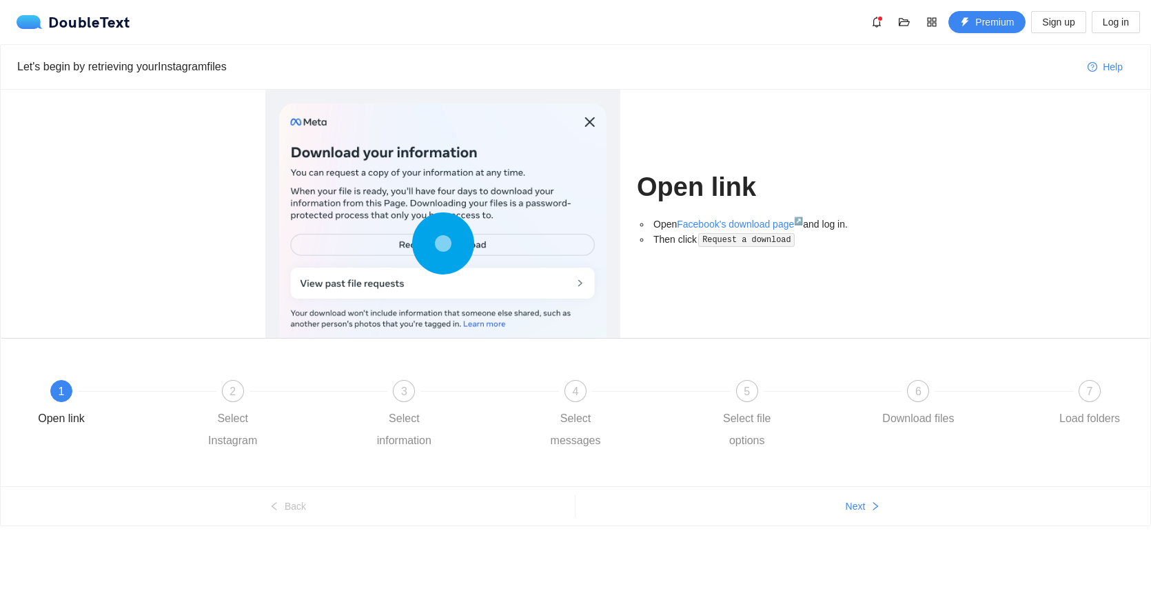
click at [840, 525] on ul "Back Next" at bounding box center [576, 505] width 1150 height 39
click at [871, 499] on button "Next" at bounding box center [863, 506] width 575 height 22
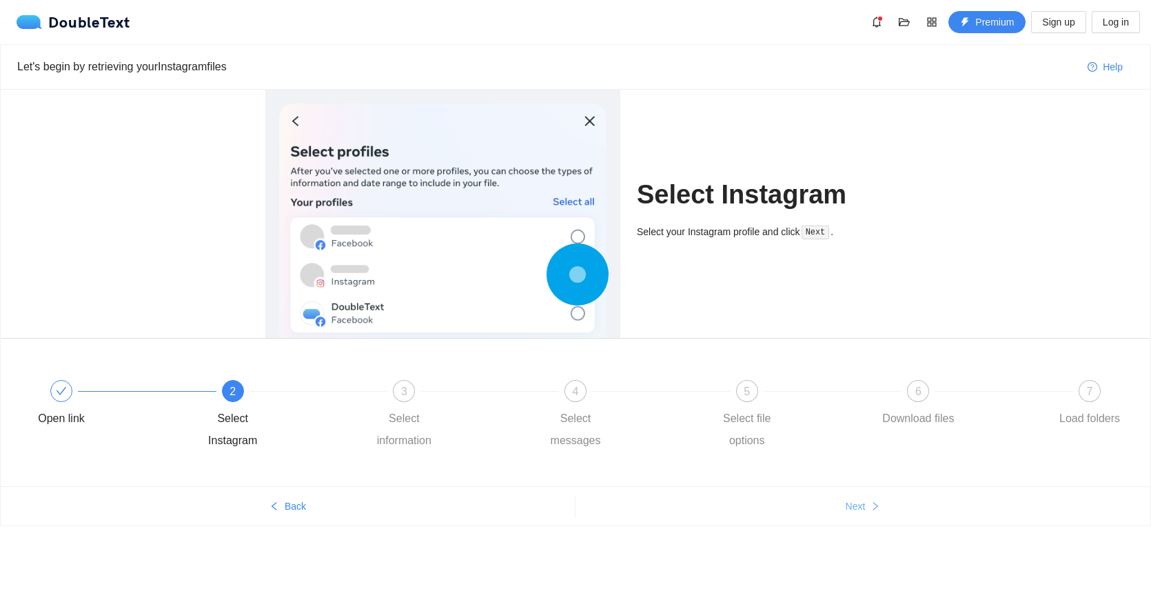
click at [871, 499] on button "Next" at bounding box center [863, 506] width 575 height 22
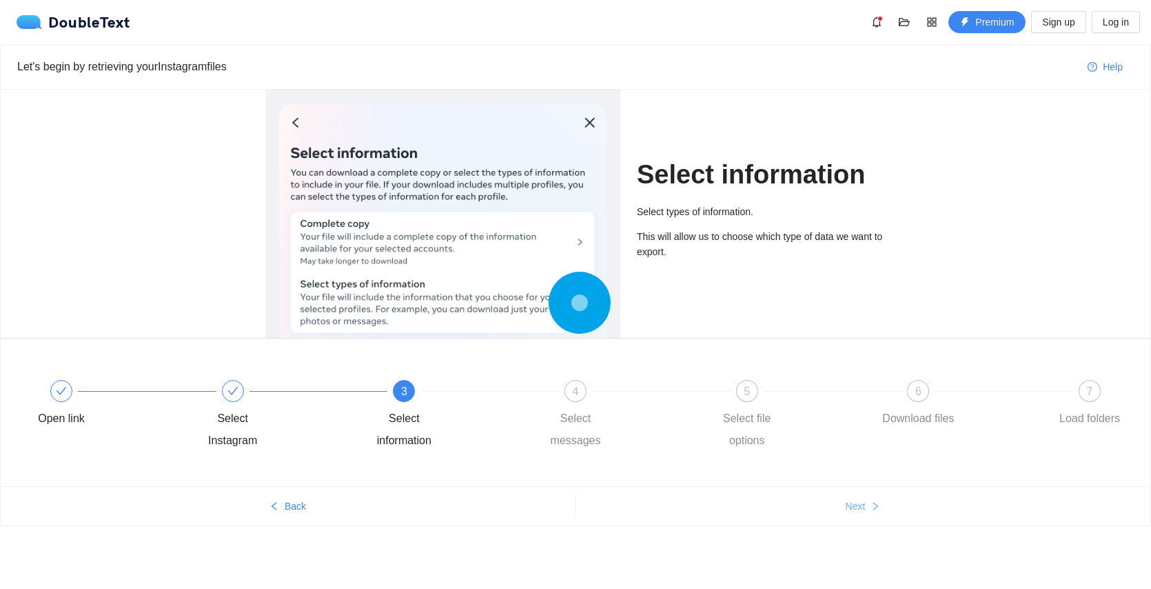
click at [871, 499] on button "Next" at bounding box center [863, 506] width 575 height 22
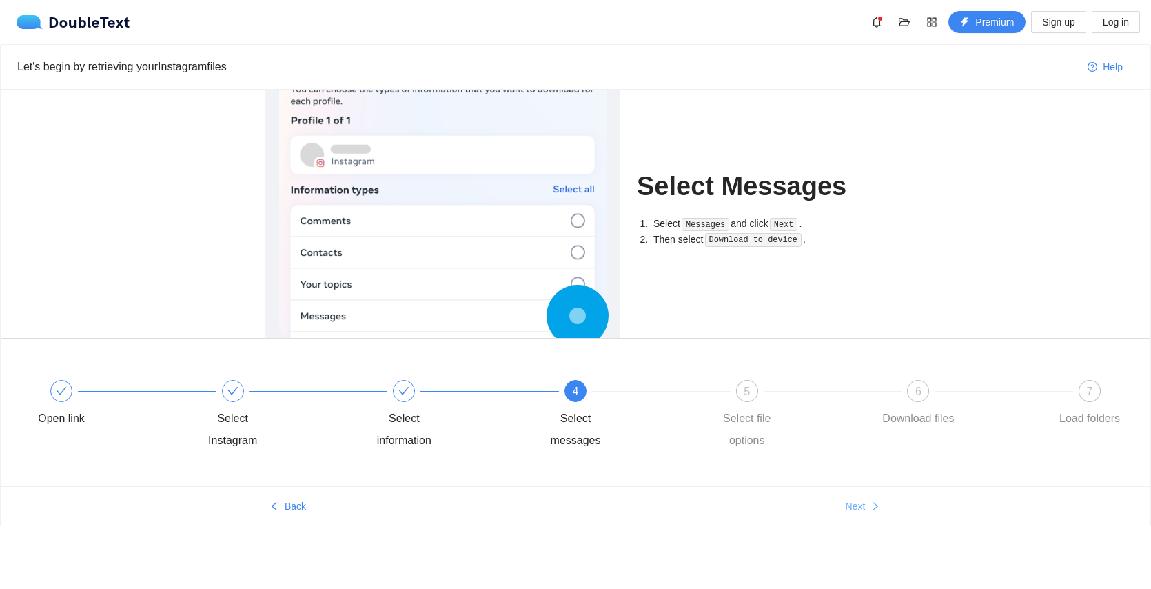
click at [871, 499] on button "Next" at bounding box center [863, 506] width 575 height 22
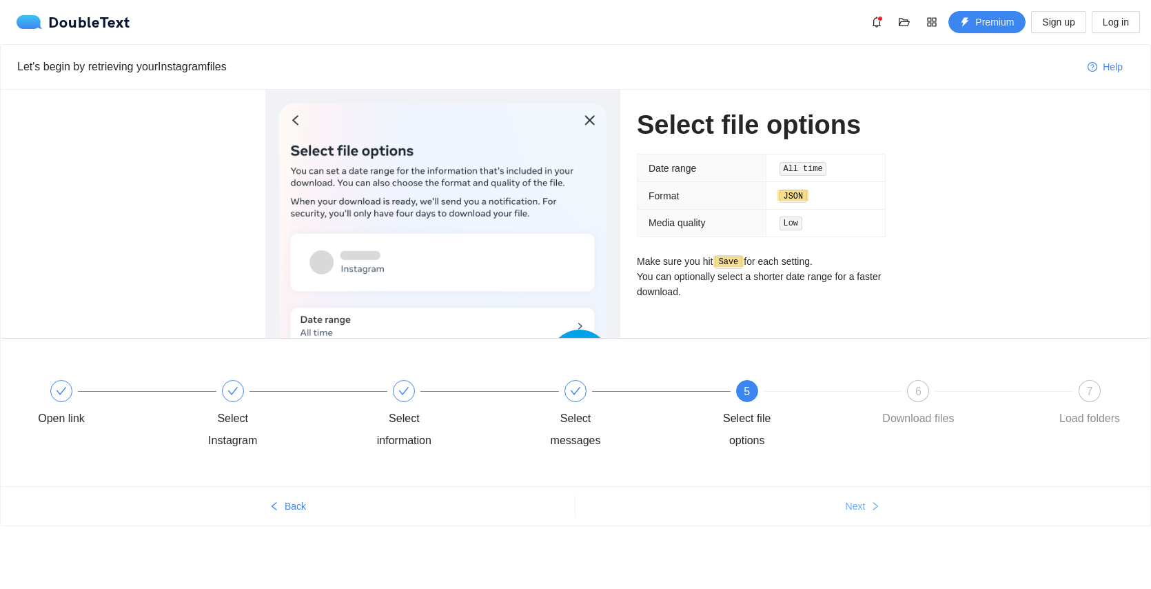
click at [871, 499] on button "Next" at bounding box center [863, 506] width 575 height 22
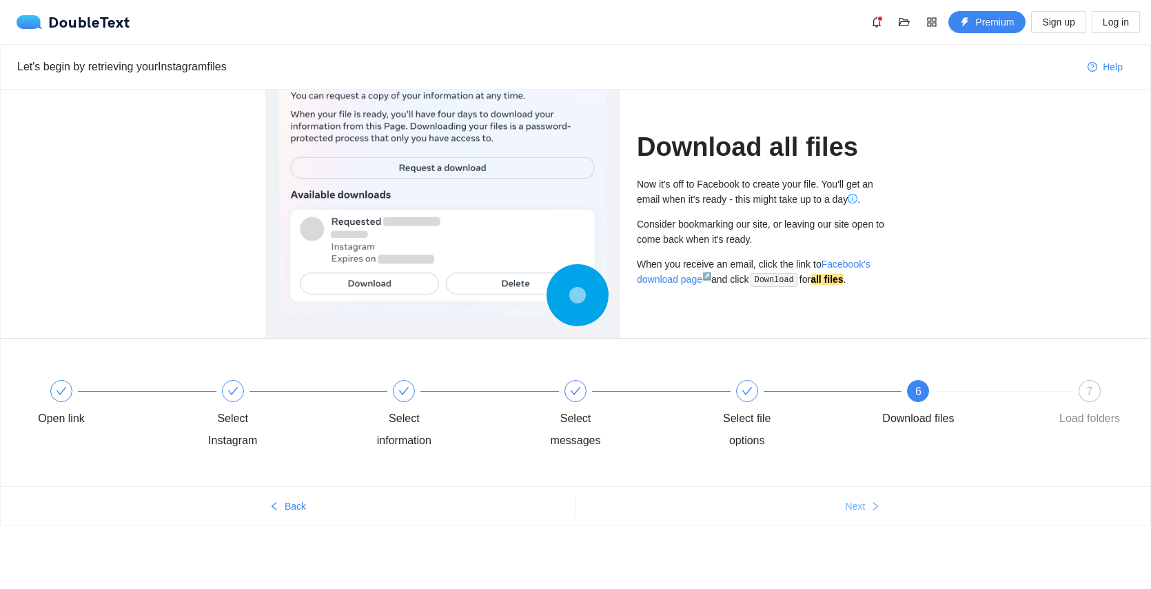
click at [871, 499] on button "Next" at bounding box center [863, 506] width 575 height 22
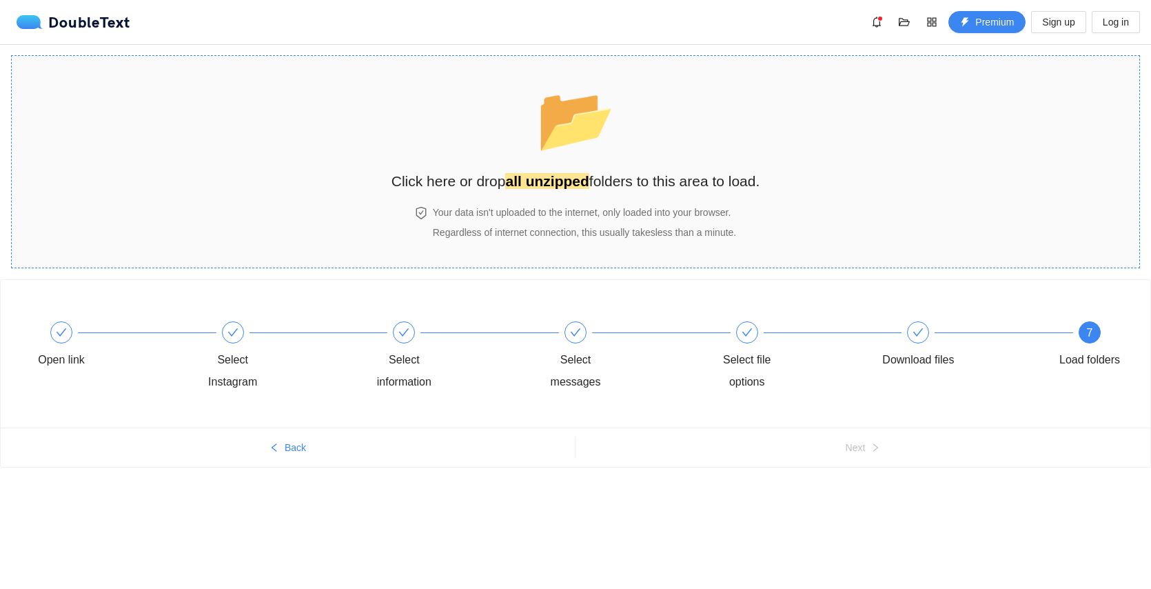
click at [778, 189] on section "📂 Click here or drop all unzipped folders to this area to load. Your data isn't…" at bounding box center [575, 161] width 1129 height 213
click at [181, 169] on section "📂 Click here or drop all unzipped folders to this area to load. Your data isn't…" at bounding box center [575, 161] width 1129 height 213
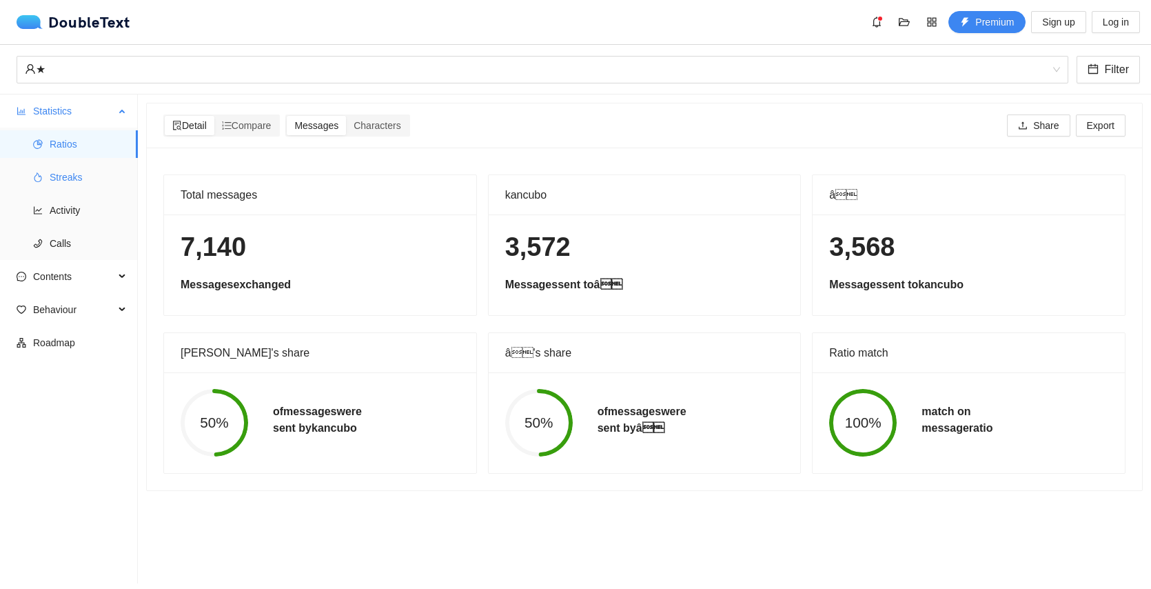
click at [102, 178] on span "Streaks" at bounding box center [88, 177] width 77 height 28
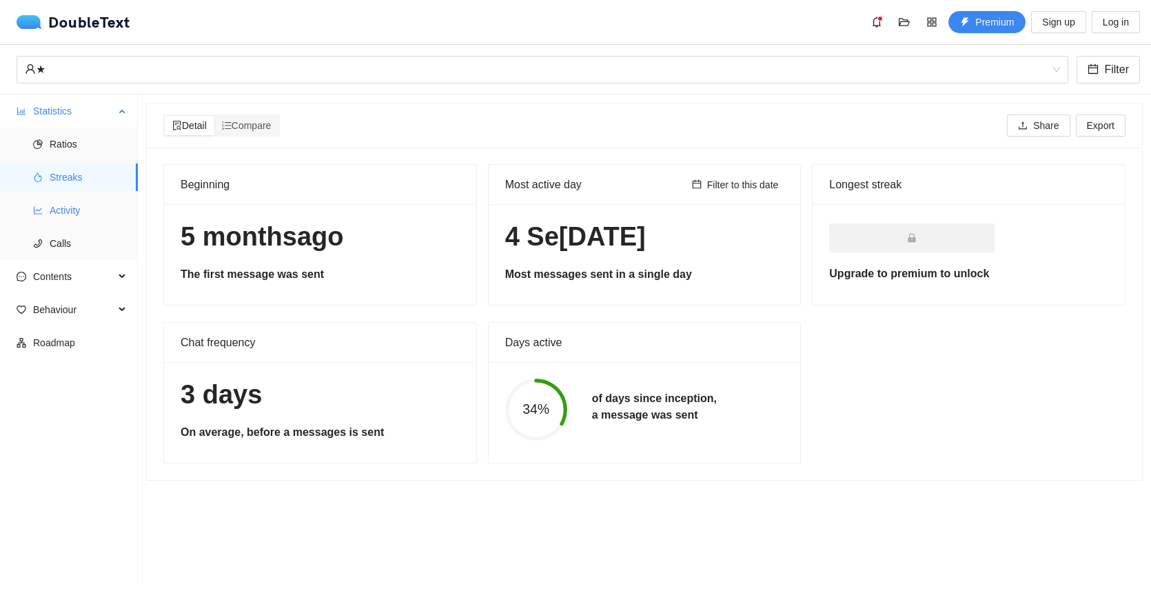
click at [48, 215] on li "Activity" at bounding box center [69, 211] width 138 height 28
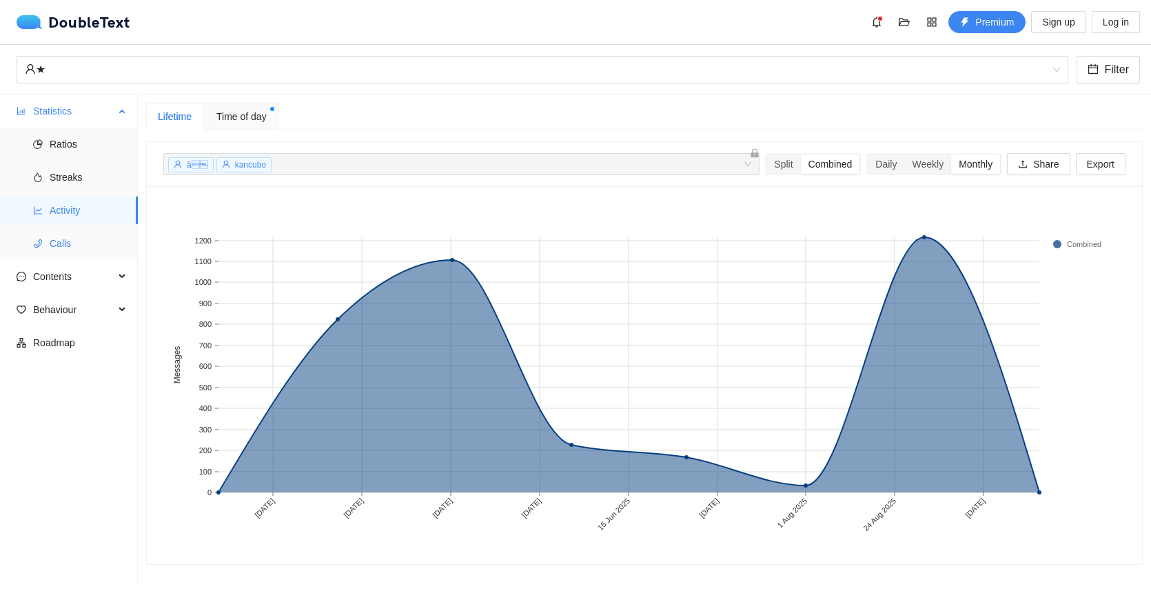
click at [63, 241] on span "Calls" at bounding box center [88, 244] width 77 height 28
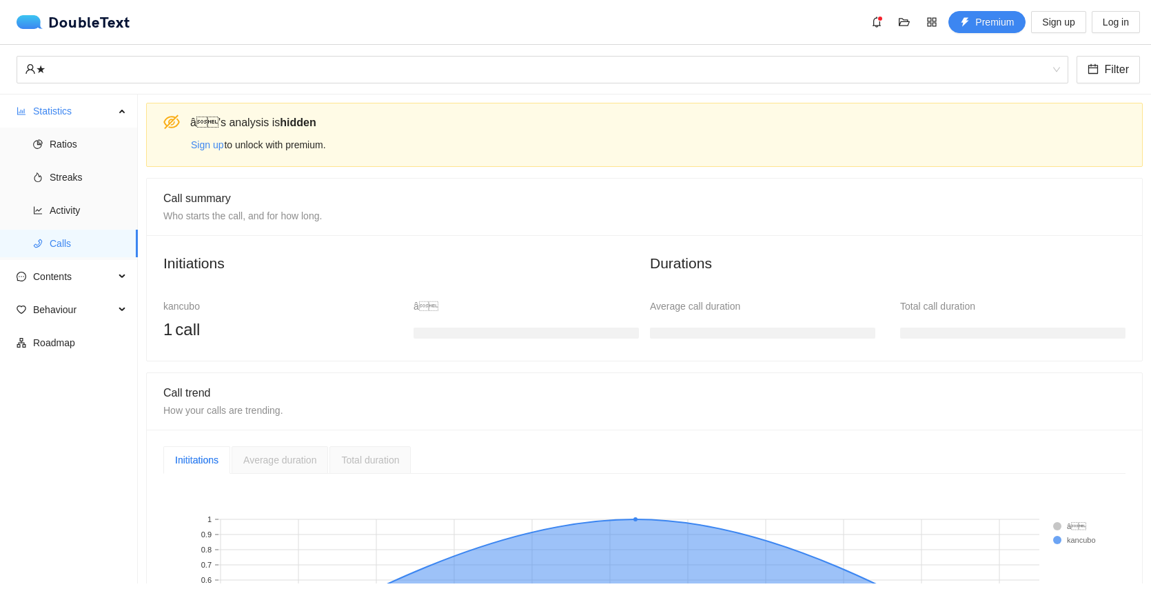
scroll to position [168, 0]
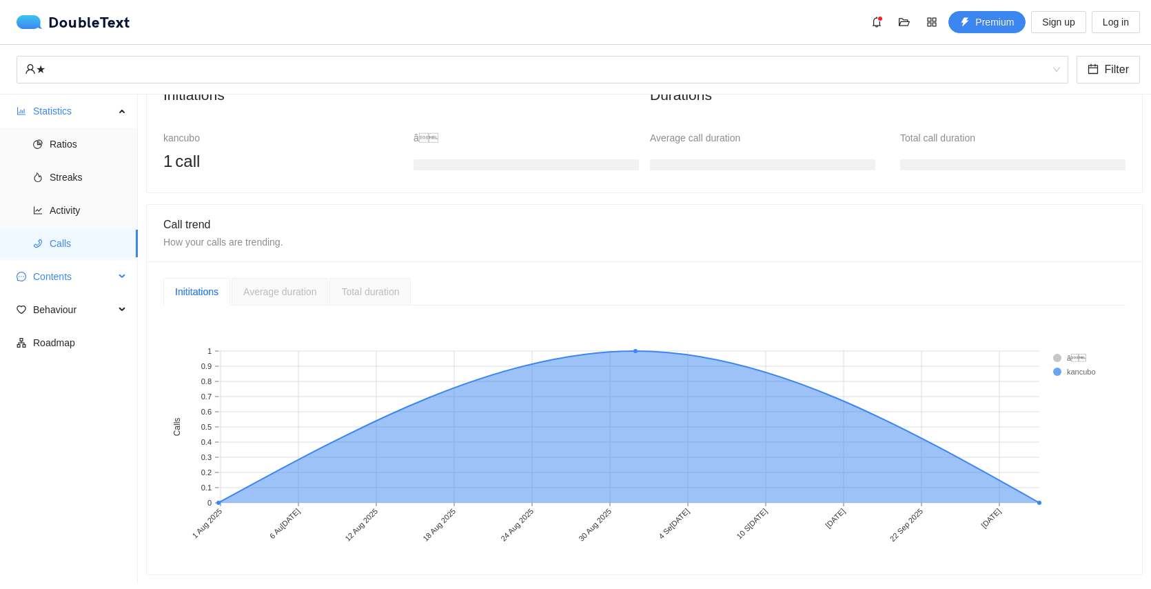
click at [65, 288] on span "Contents" at bounding box center [73, 277] width 81 height 28
click at [69, 321] on span "Word Cloud" at bounding box center [88, 310] width 77 height 28
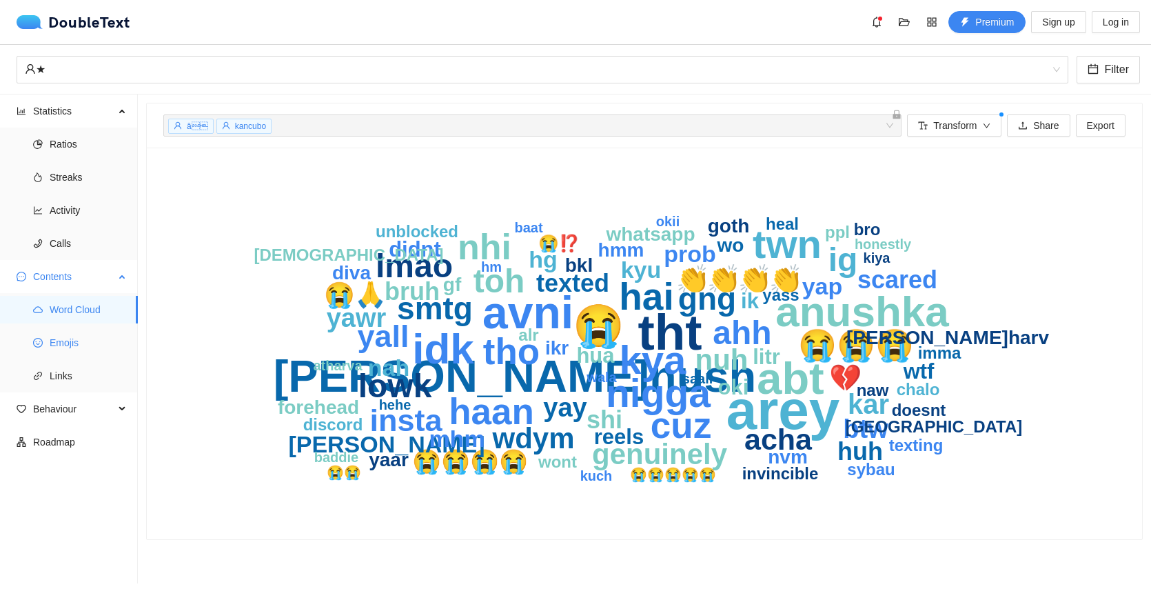
click at [63, 347] on span "Emojis" at bounding box center [88, 343] width 77 height 28
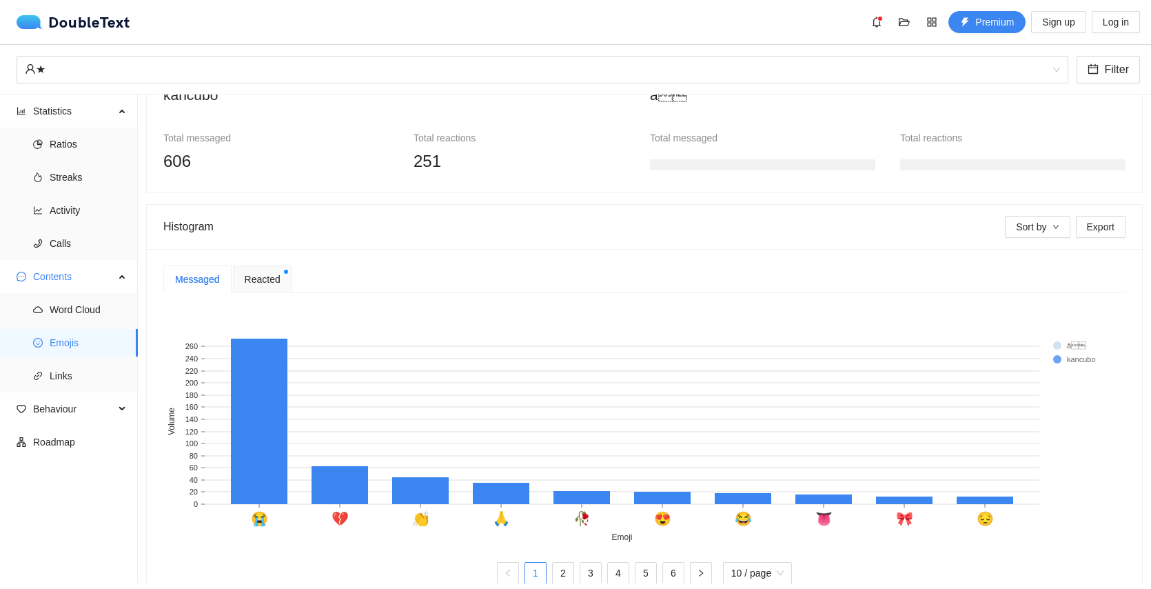
scroll to position [177, 0]
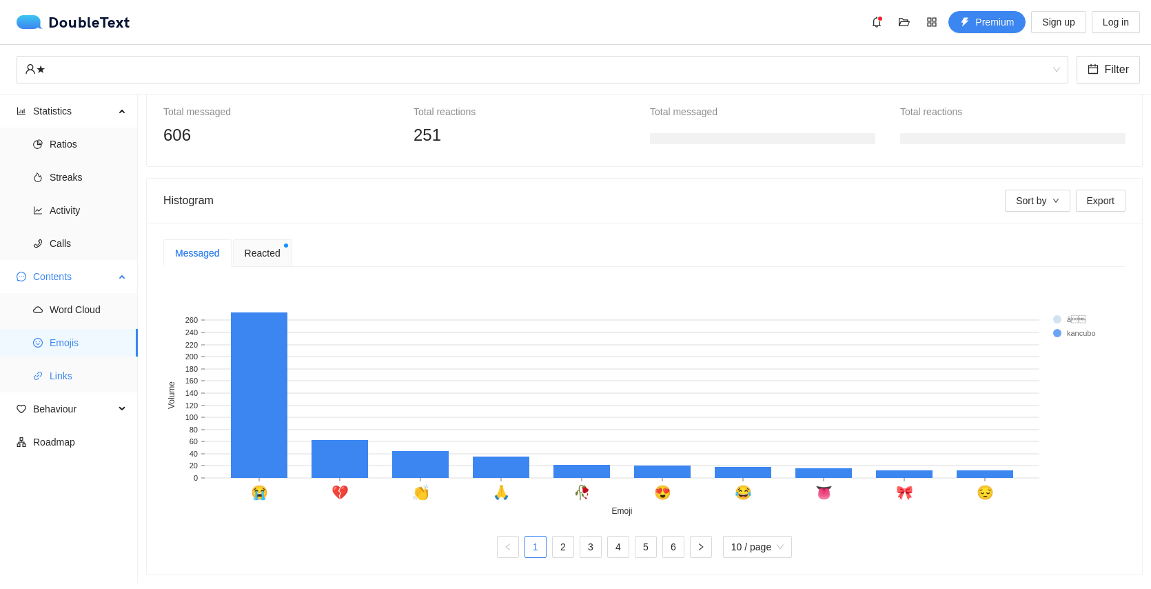
click at [72, 372] on span "Links" at bounding box center [88, 376] width 77 height 28
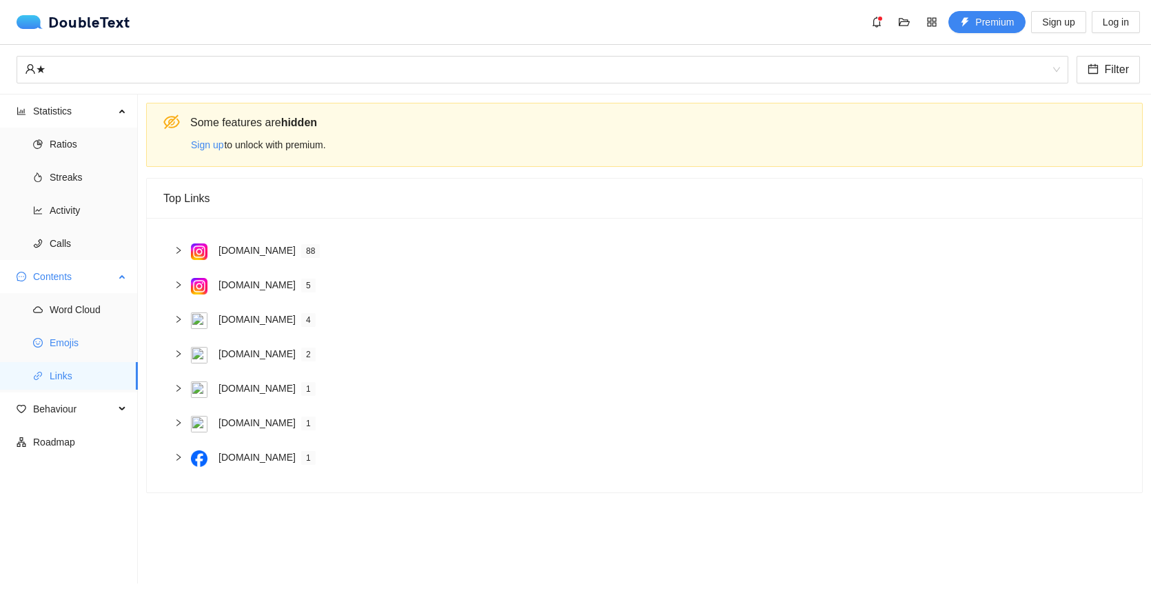
click at [60, 347] on span "Emojis" at bounding box center [88, 343] width 77 height 28
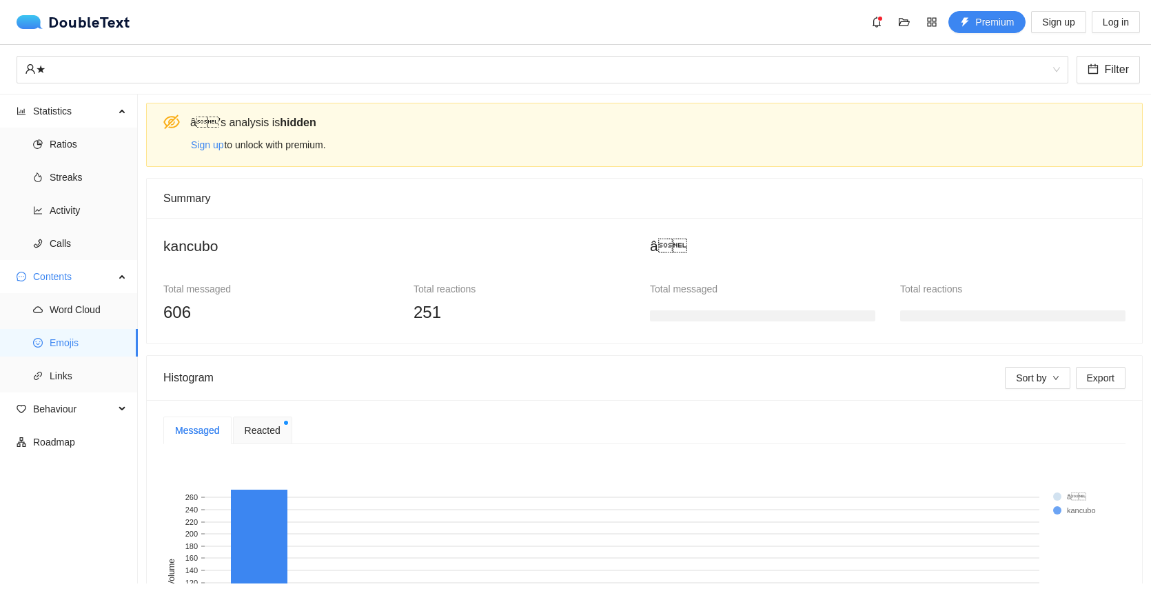
click at [256, 436] on span "Reacted" at bounding box center [263, 430] width 36 height 15
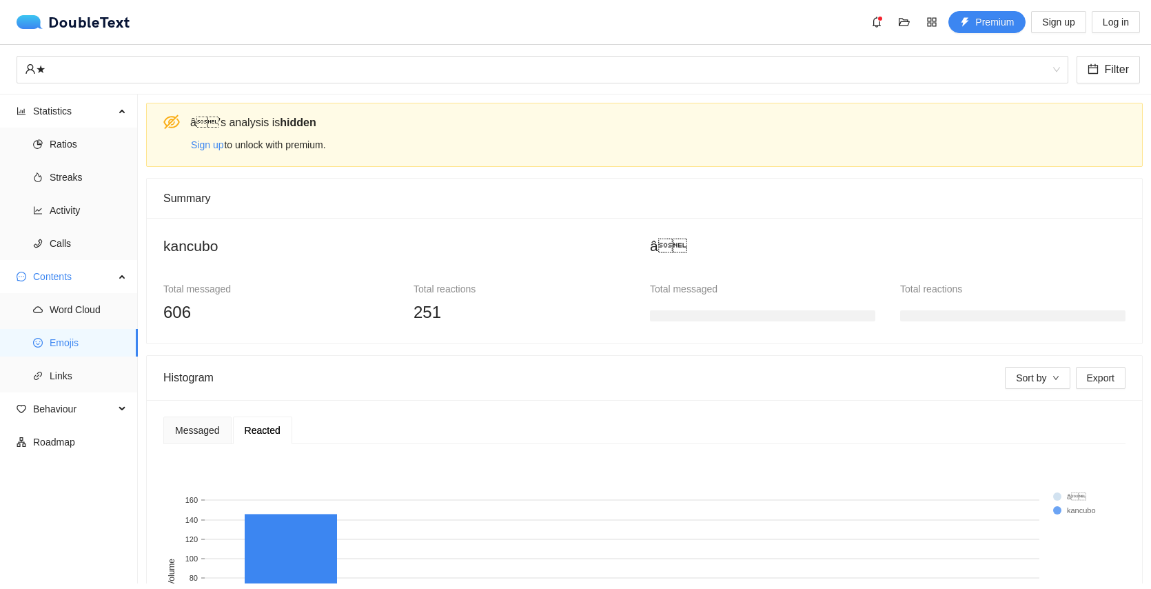
scroll to position [177, 0]
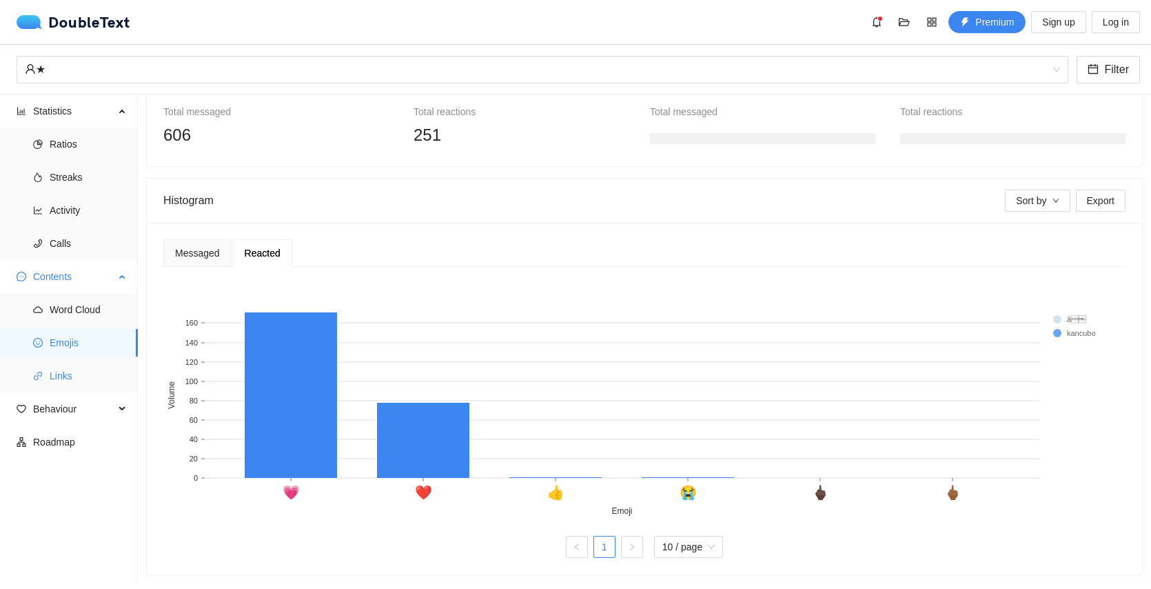
click at [84, 372] on span "Links" at bounding box center [88, 376] width 77 height 28
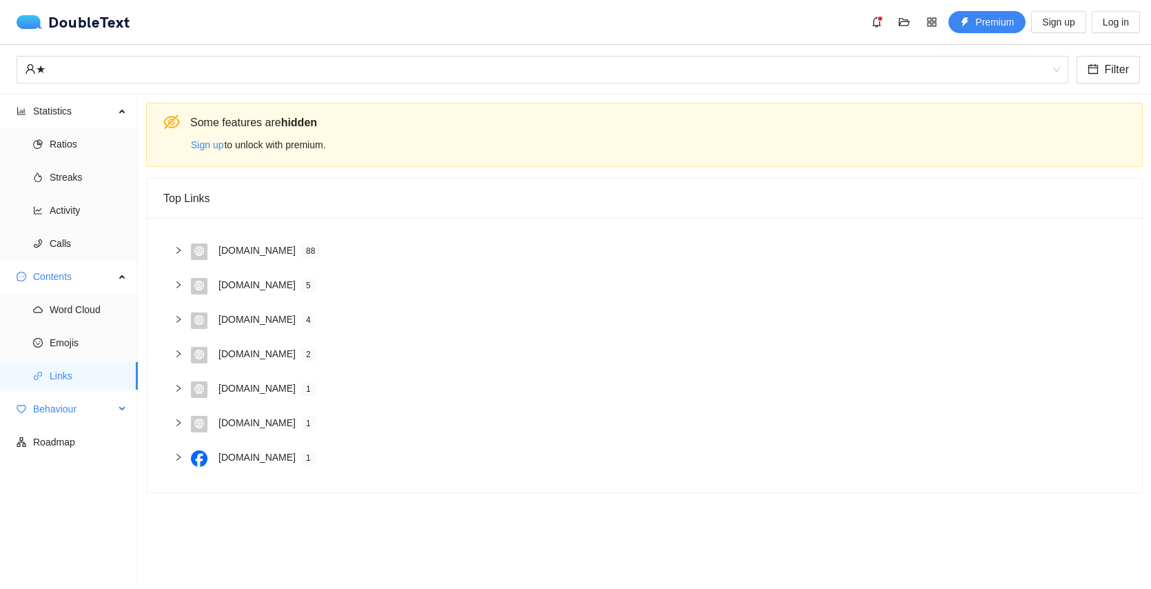
click at [50, 416] on span "Behaviour" at bounding box center [73, 409] width 81 height 28
click at [56, 458] on ul "Engagement Sentiment Interactions" at bounding box center [68, 474] width 137 height 99
click at [63, 454] on span "Engagement" at bounding box center [88, 442] width 77 height 28
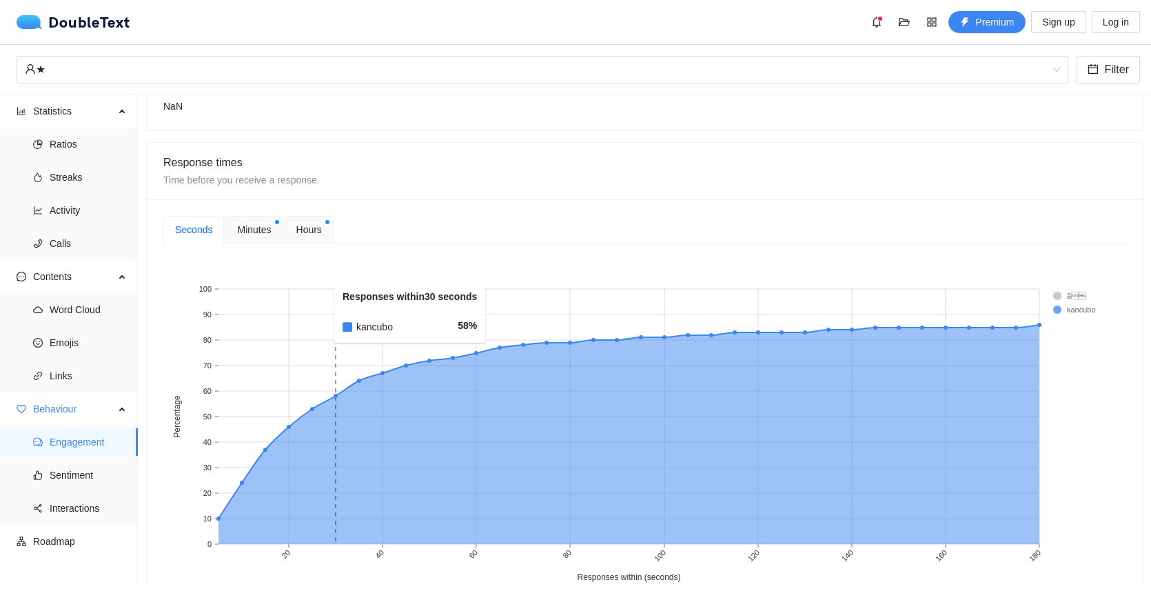
scroll to position [375, 0]
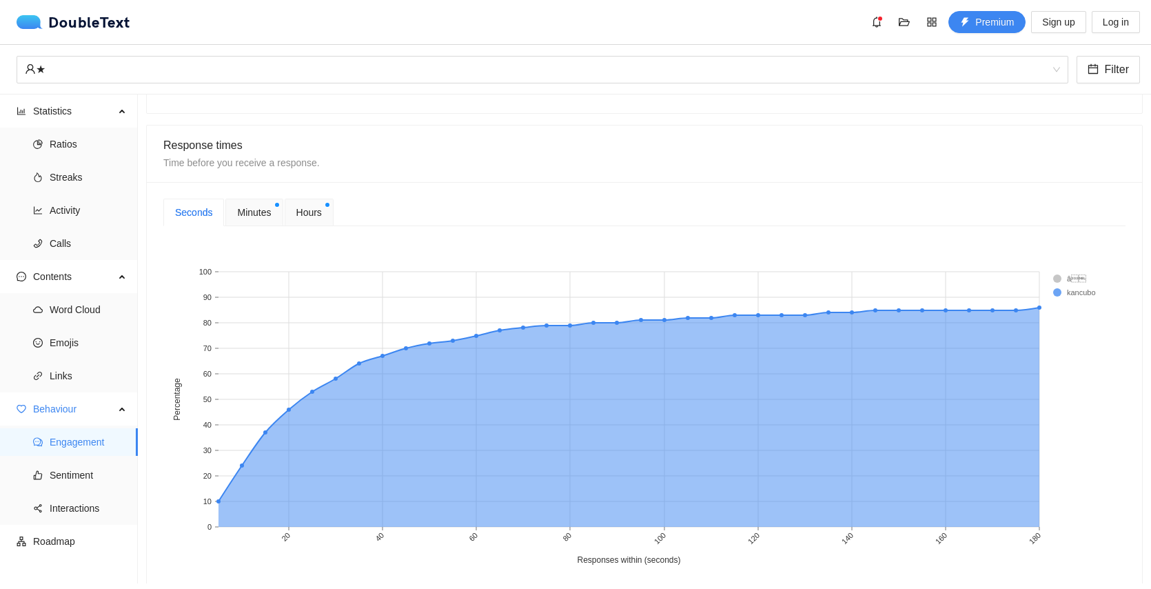
click at [249, 211] on span "Minutes" at bounding box center [254, 212] width 34 height 15
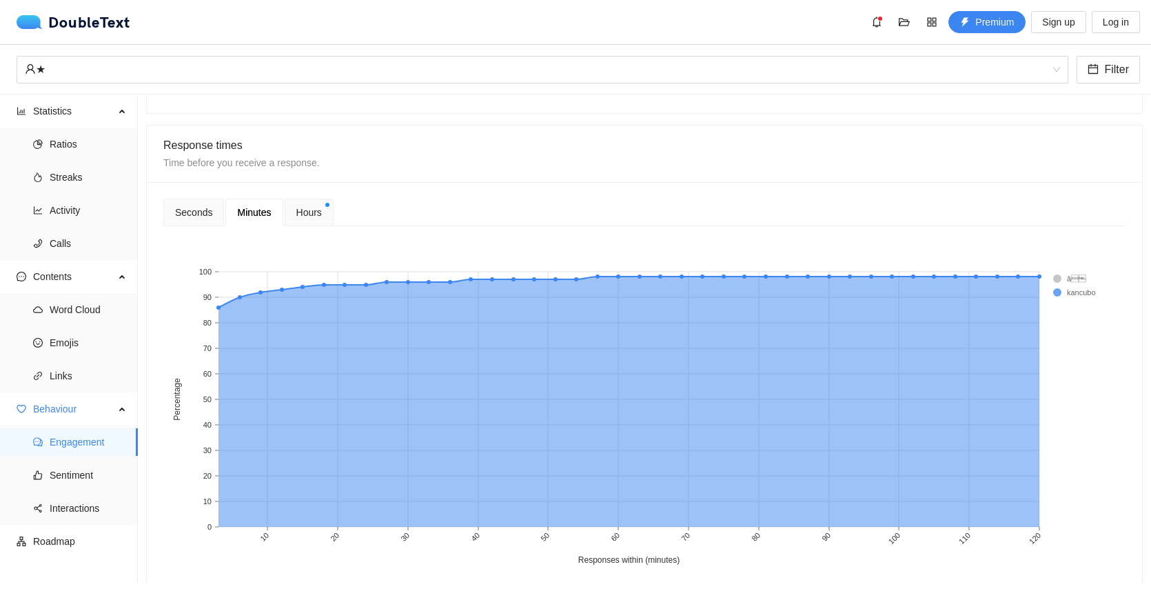
click at [313, 212] on span "Hours" at bounding box center [309, 212] width 26 height 15
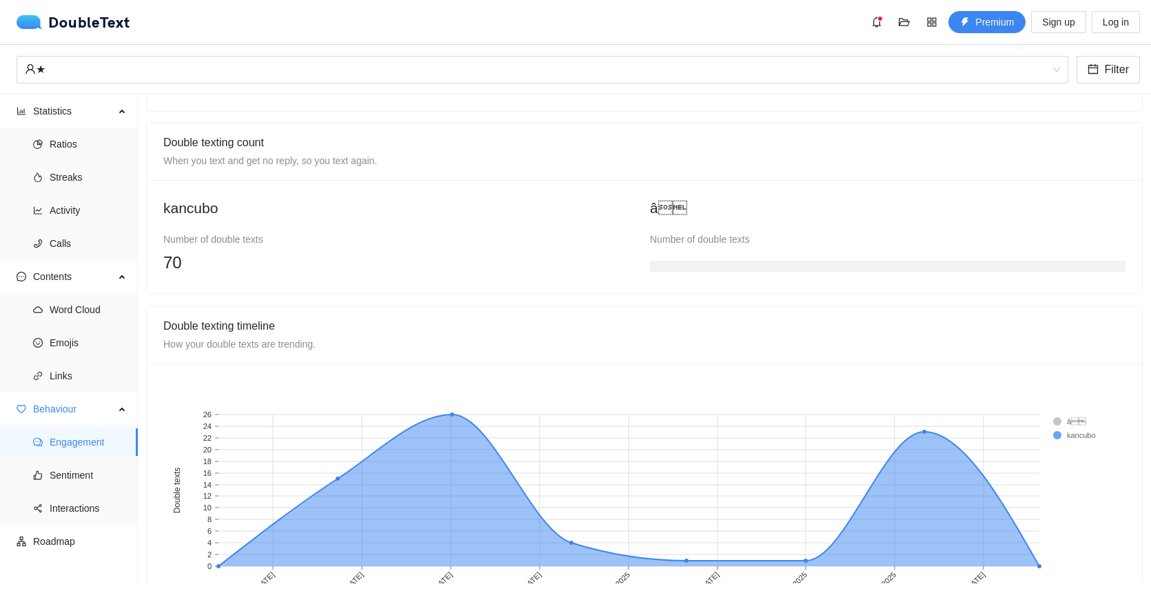
scroll to position [926, 0]
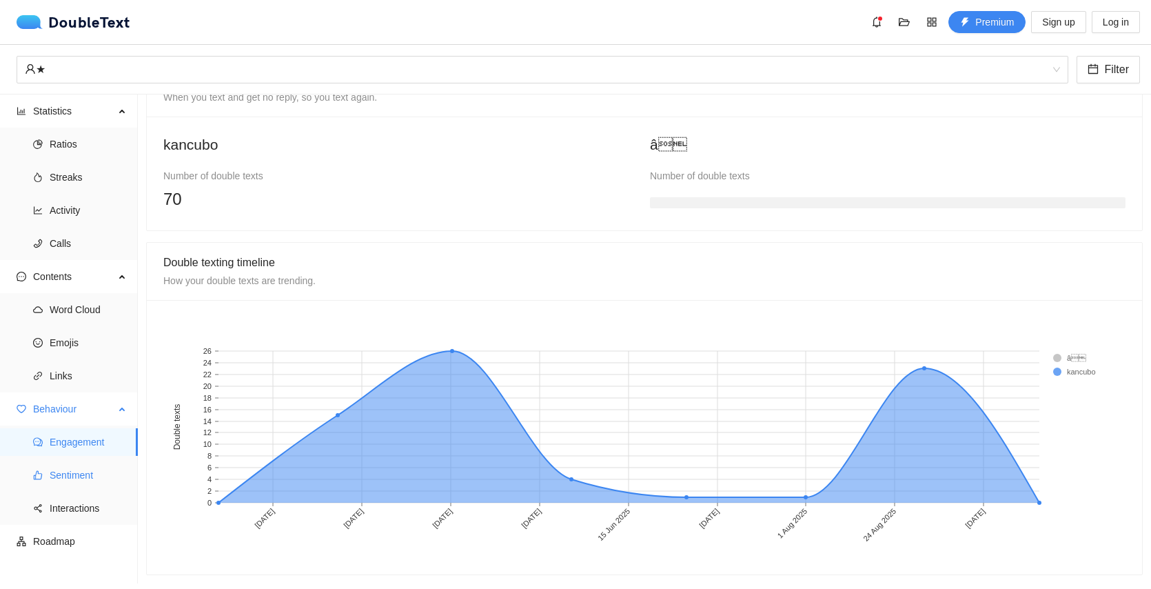
click at [66, 483] on span "Sentiment" at bounding box center [88, 475] width 77 height 28
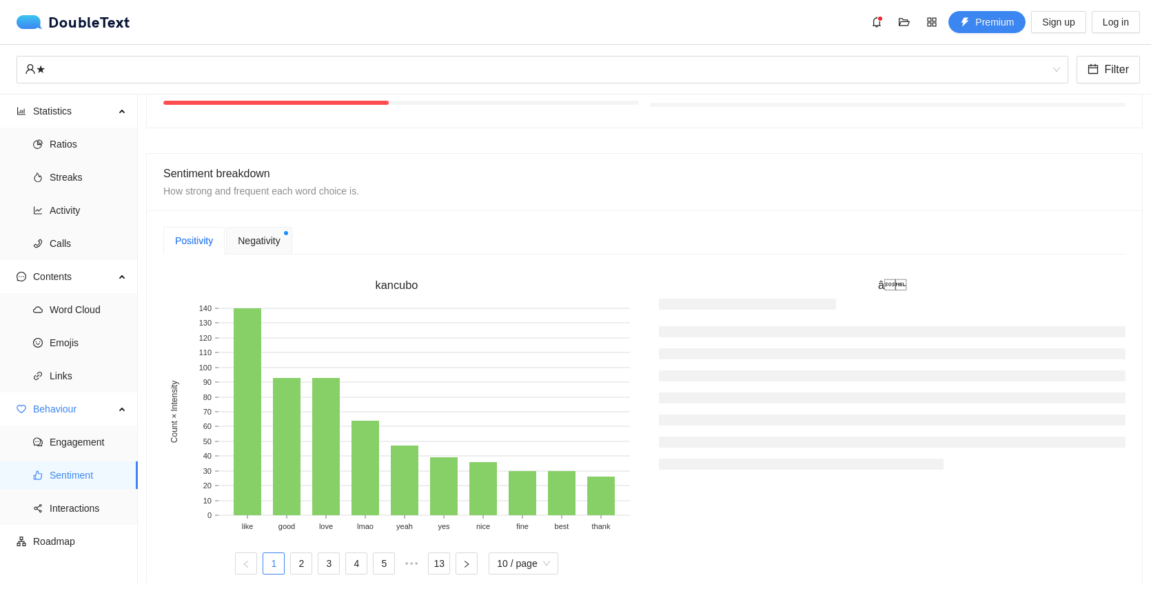
scroll to position [254, 0]
click at [248, 241] on span "Negativity" at bounding box center [259, 239] width 42 height 15
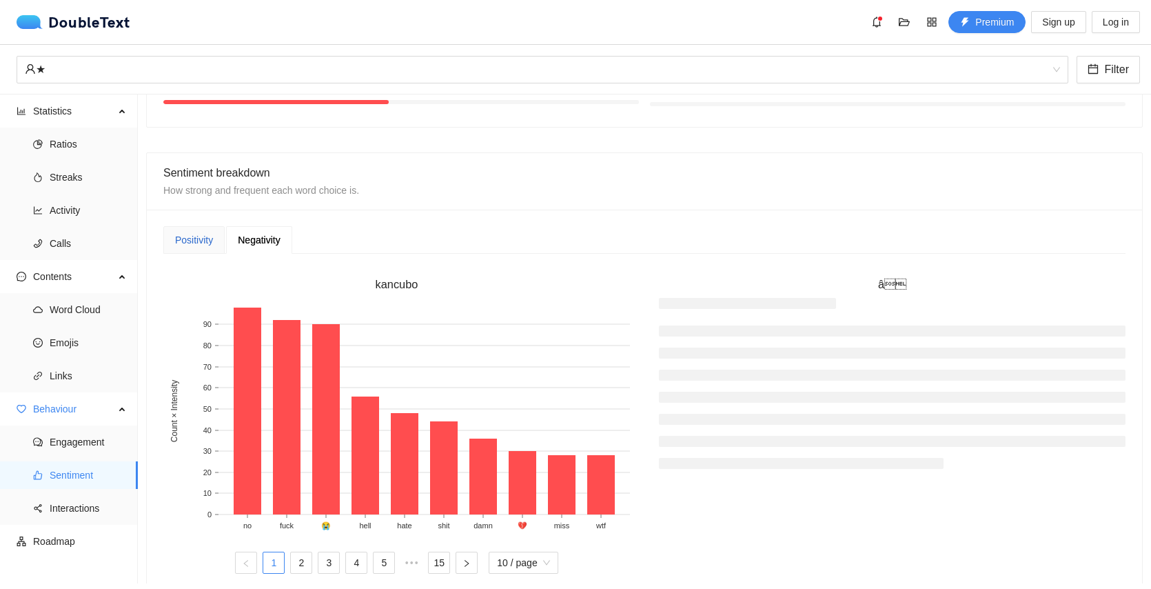
click at [192, 237] on div "Positivity" at bounding box center [194, 239] width 38 height 15
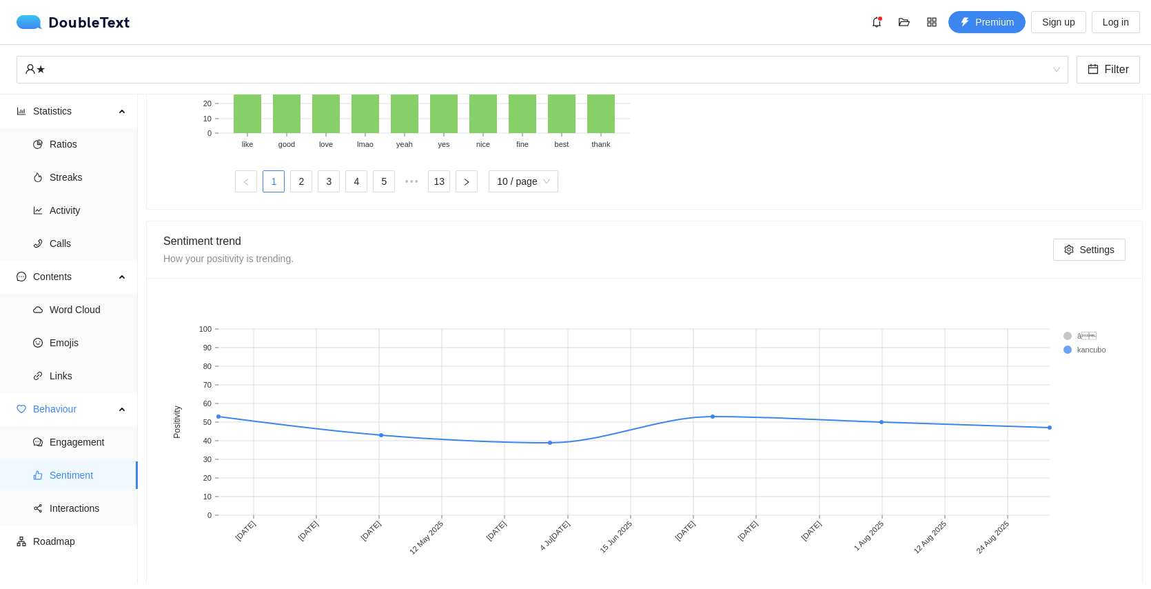
scroll to position [648, 0]
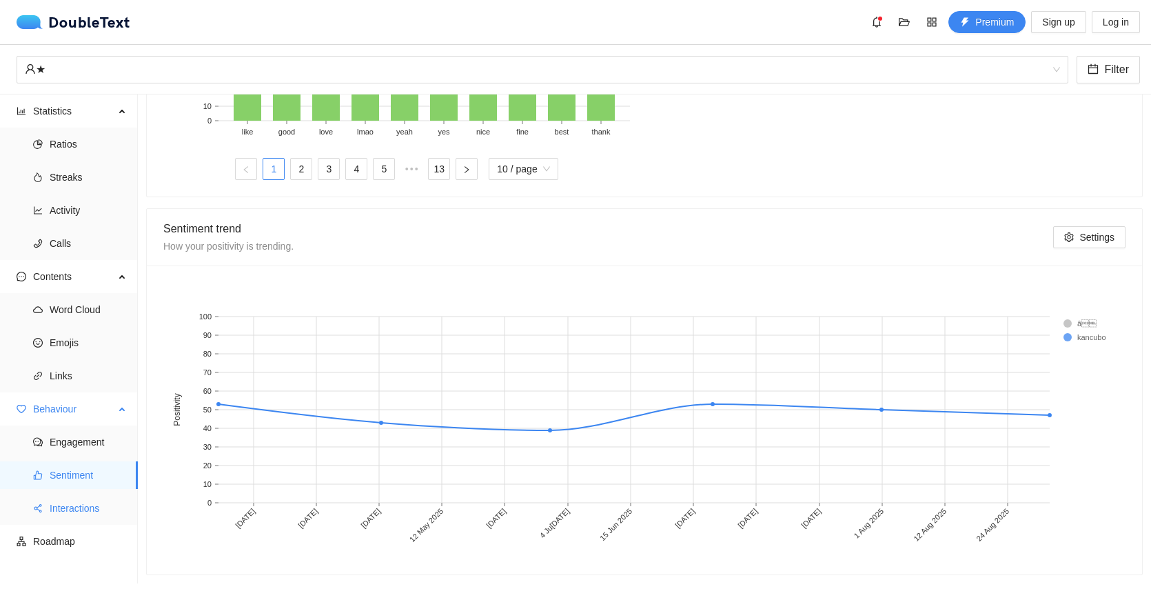
click at [79, 508] on span "Interactions" at bounding box center [88, 508] width 77 height 28
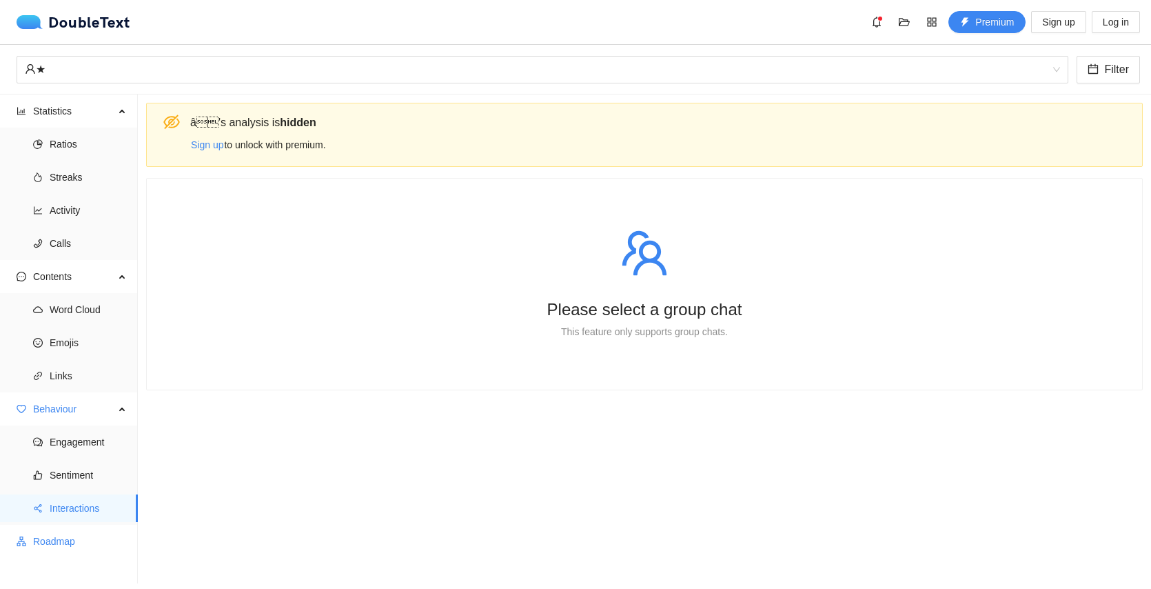
click at [71, 544] on span "Roadmap" at bounding box center [80, 541] width 94 height 28
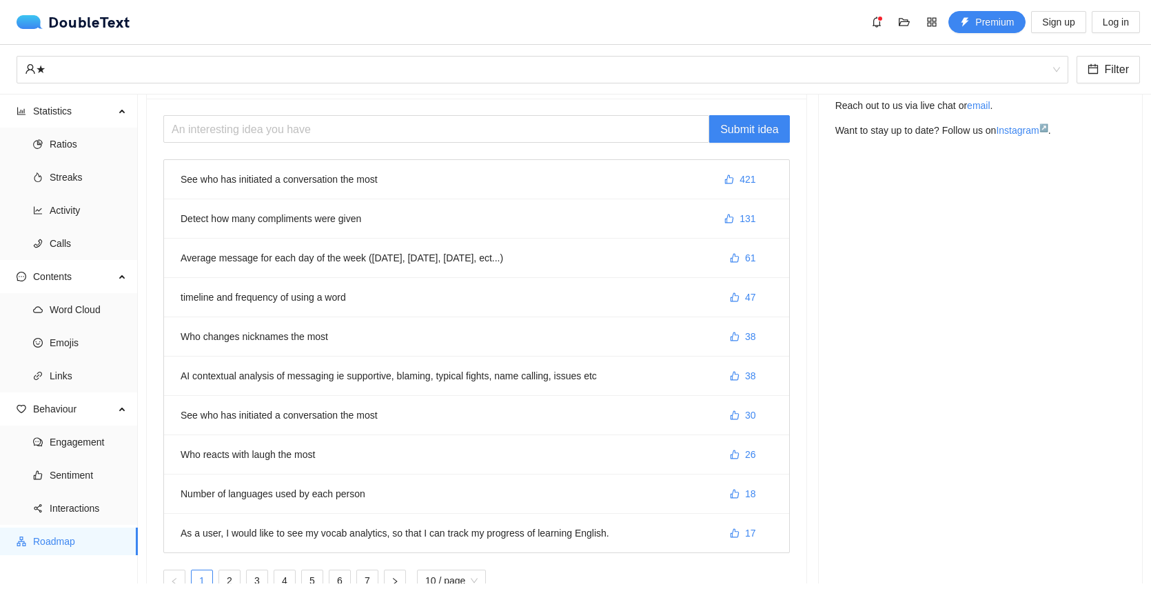
scroll to position [106, 0]
